Goal: Task Accomplishment & Management: Use online tool/utility

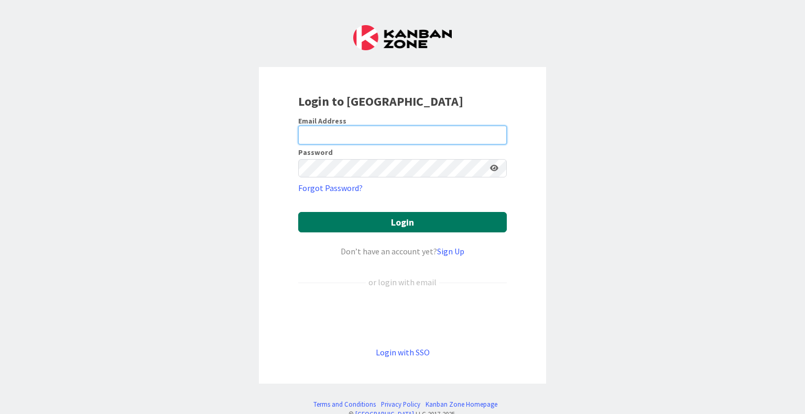
type input "[EMAIL_ADDRESS][DOMAIN_NAME]"
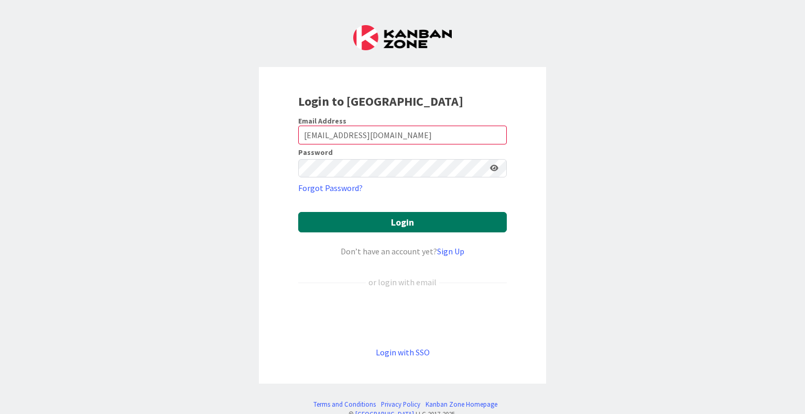
click at [380, 220] on button "Login" at bounding box center [402, 222] width 209 height 20
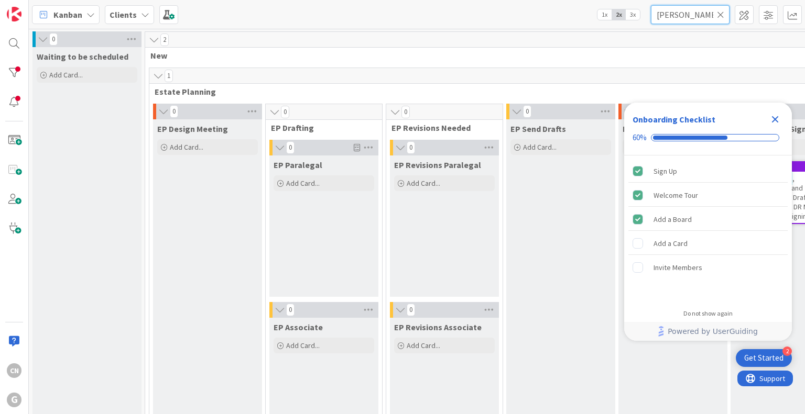
drag, startPoint x: 694, startPoint y: 18, endPoint x: 626, endPoint y: 20, distance: 67.6
click at [626, 20] on div "Kanban Clients 1x 2x 3x [PERSON_NAME]" at bounding box center [417, 14] width 776 height 29
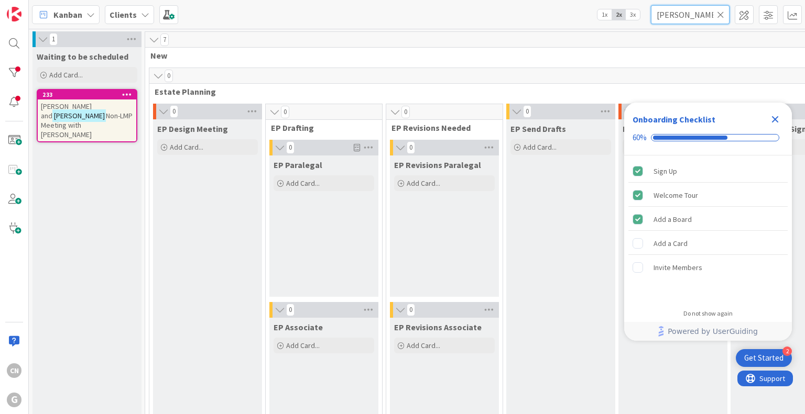
type input "[PERSON_NAME]"
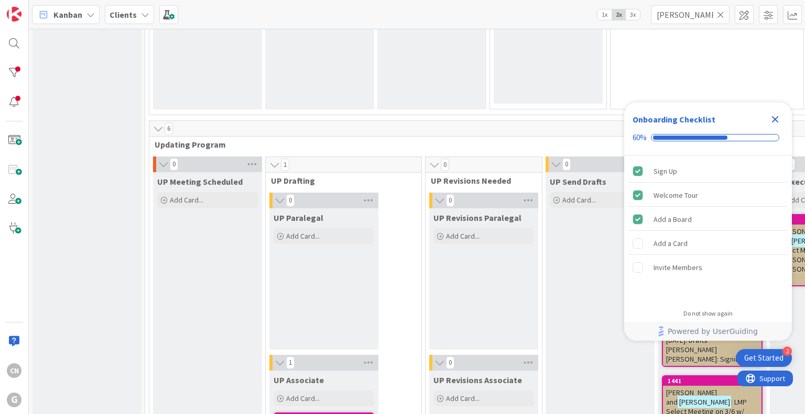
scroll to position [1409, 0]
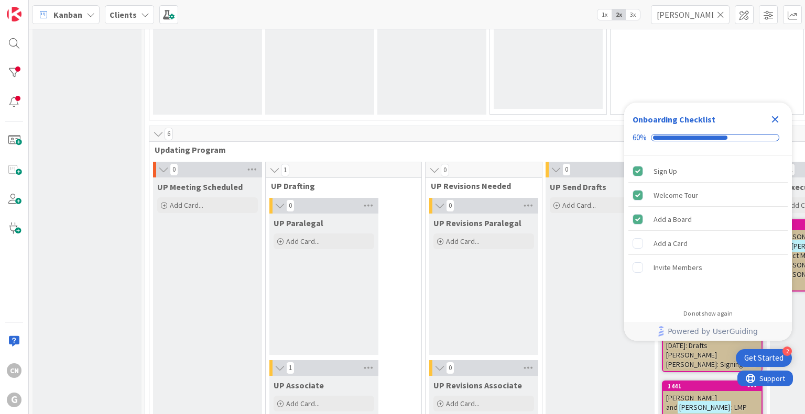
click at [773, 121] on icon "Close Checklist" at bounding box center [775, 119] width 7 height 7
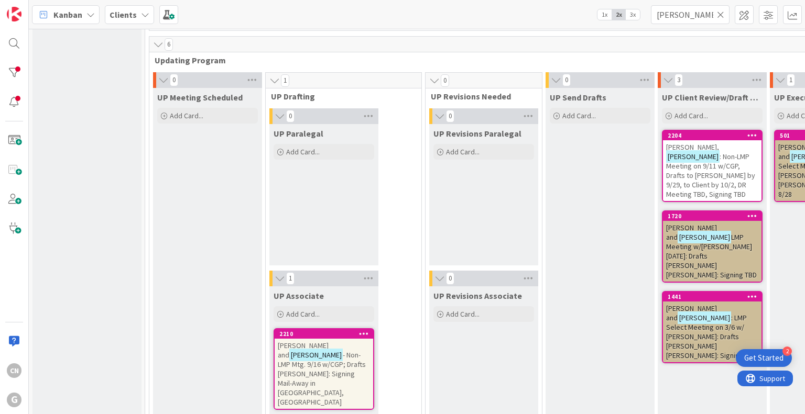
scroll to position [1507, 0]
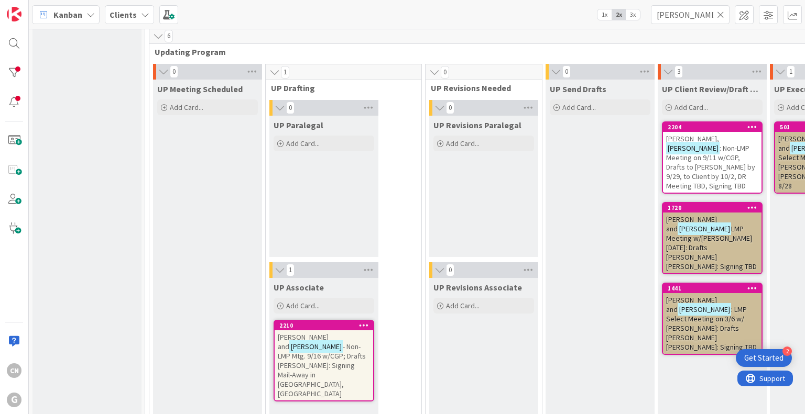
click at [668, 166] on span ": Non-LMP Meeting on 9/11 w/CGP, Drafts to [PERSON_NAME] by 9/29, to Client by …" at bounding box center [710, 167] width 89 height 47
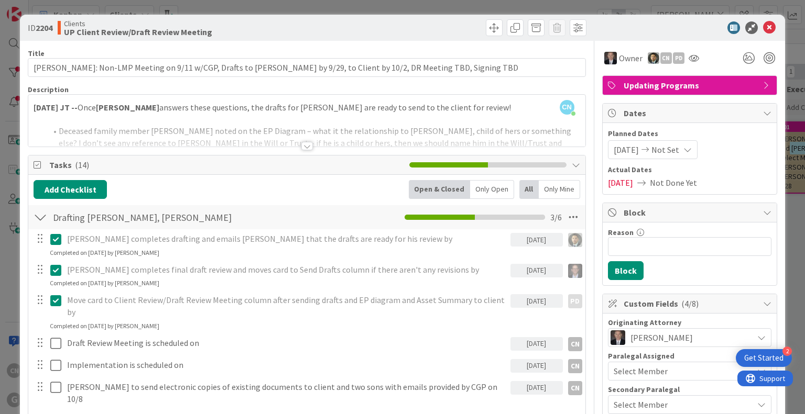
click at [439, 120] on div at bounding box center [306, 133] width 556 height 27
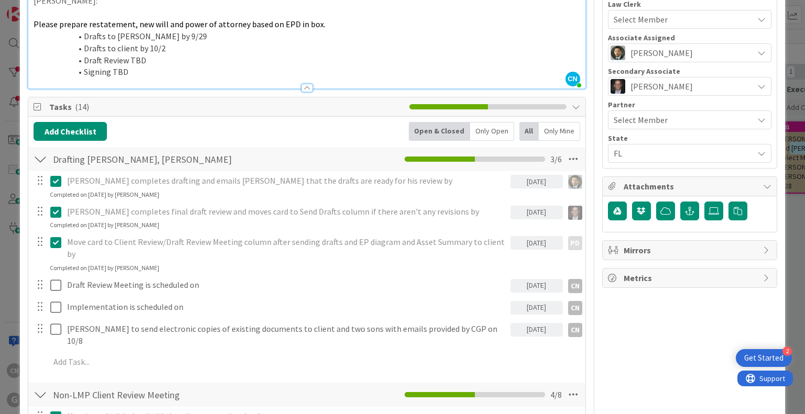
scroll to position [398, 0]
